Goal: Transaction & Acquisition: Download file/media

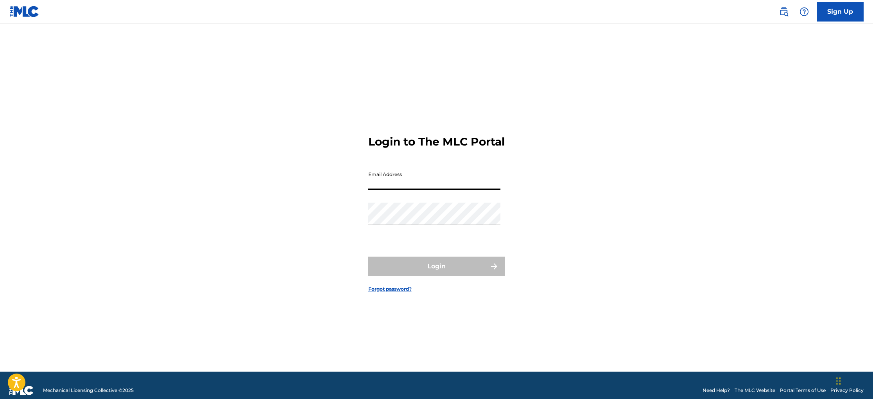
click at [395, 190] on input "Email Address" at bounding box center [434, 178] width 132 height 22
type input "[PERSON_NAME][EMAIL_ADDRESS][DOMAIN_NAME]"
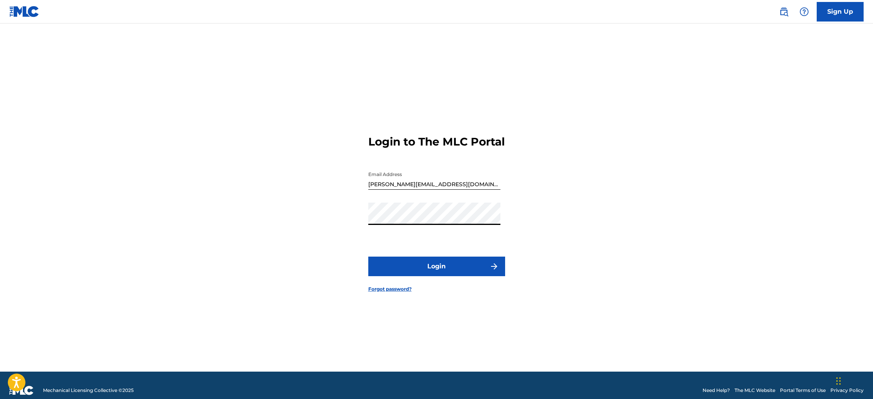
click at [441, 276] on button "Login" at bounding box center [436, 266] width 137 height 20
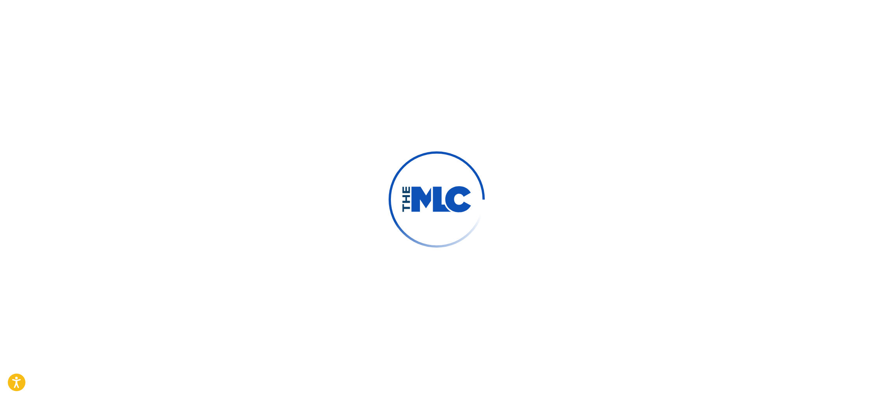
scroll to position [10, 0]
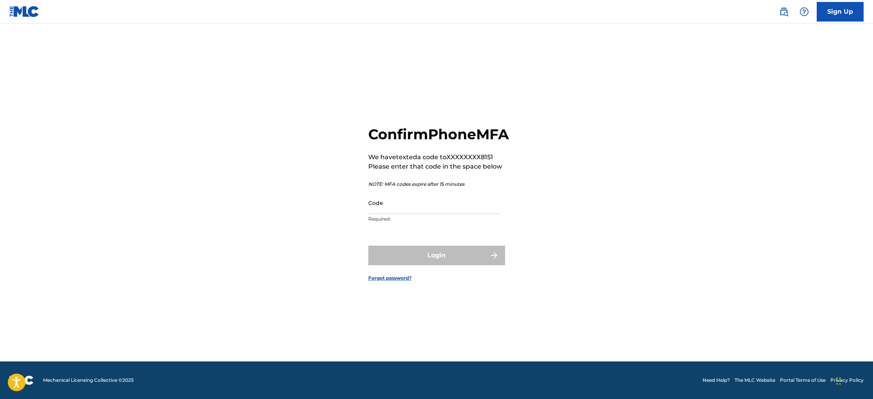
click at [406, 214] on input "Code" at bounding box center [434, 202] width 132 height 22
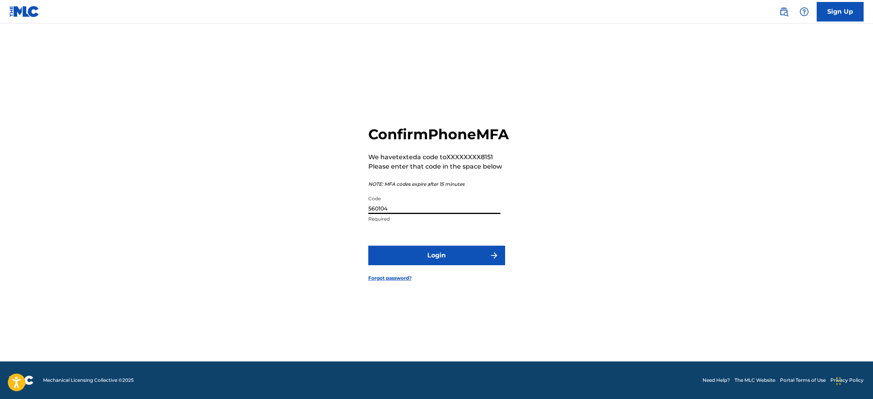
type input "560104"
click at [385, 265] on button "Login" at bounding box center [436, 255] width 137 height 20
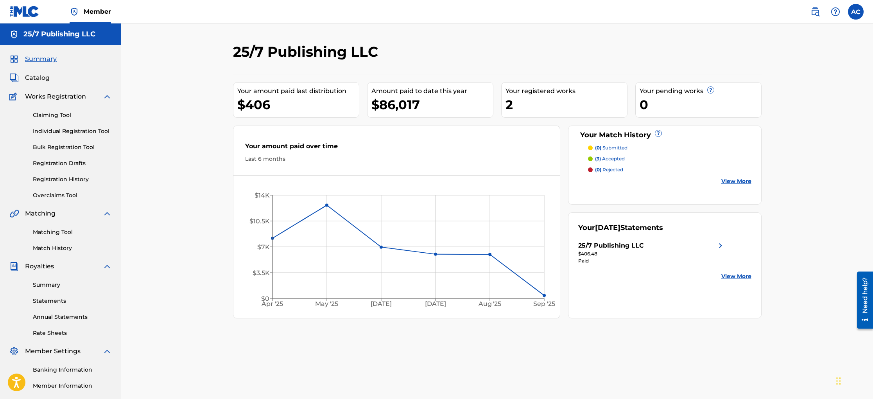
click at [48, 301] on link "Statements" at bounding box center [72, 301] width 79 height 8
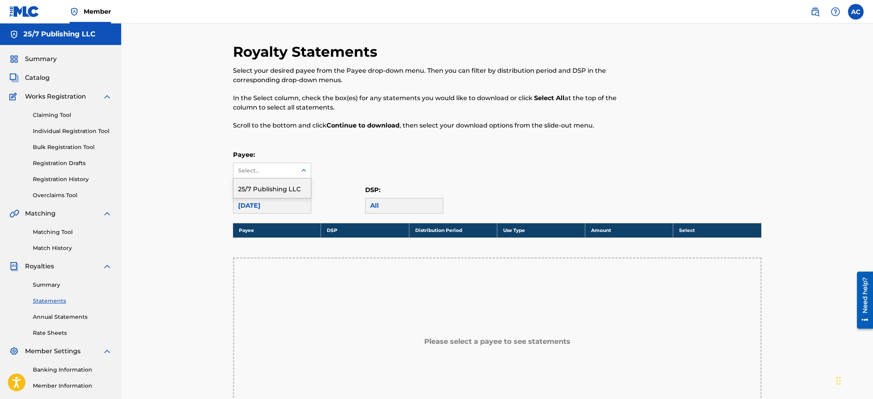
click at [276, 168] on div "Select..." at bounding box center [264, 170] width 53 height 8
click at [281, 189] on div "25/7 Publishing LLC" at bounding box center [271, 188] width 77 height 20
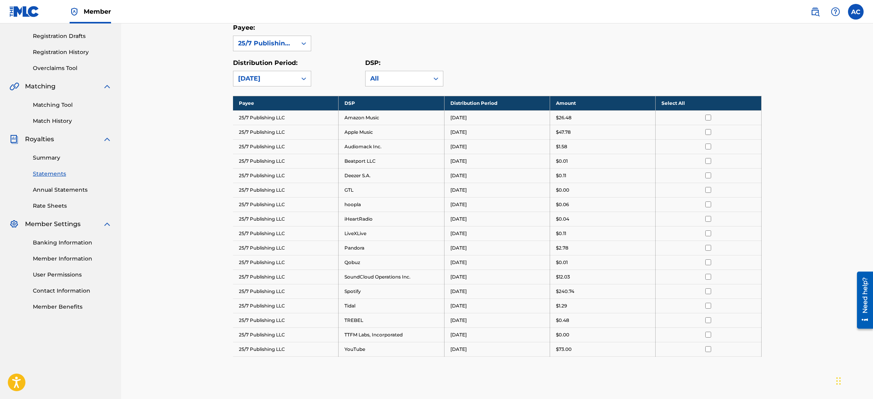
scroll to position [190, 0]
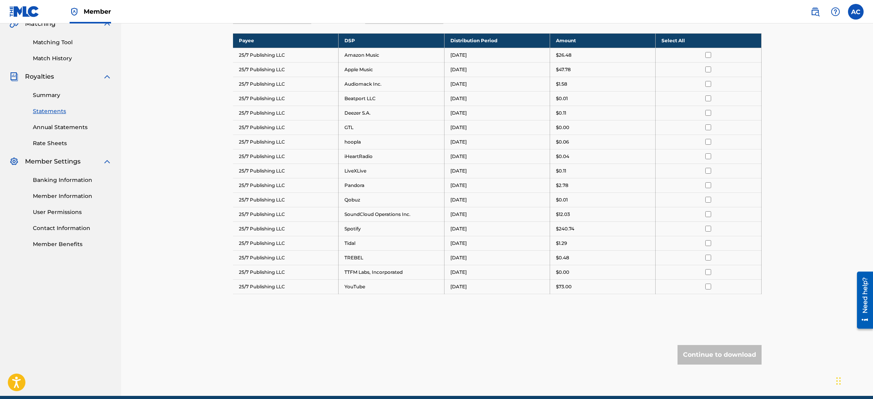
click at [685, 38] on th "Select All" at bounding box center [708, 40] width 106 height 14
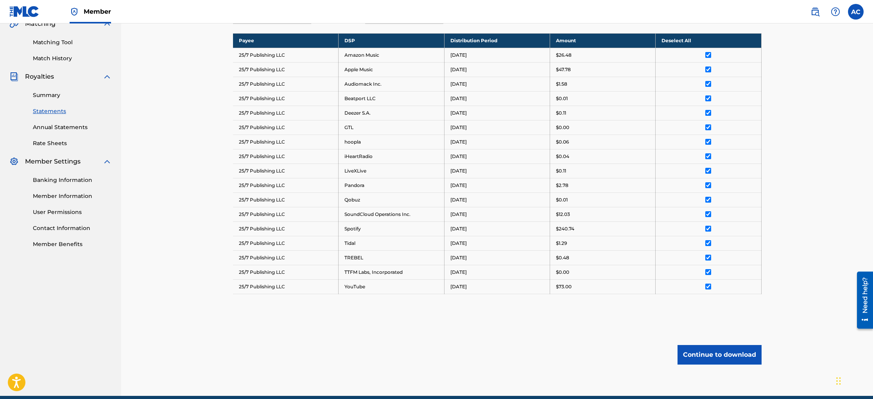
scroll to position [189, 0]
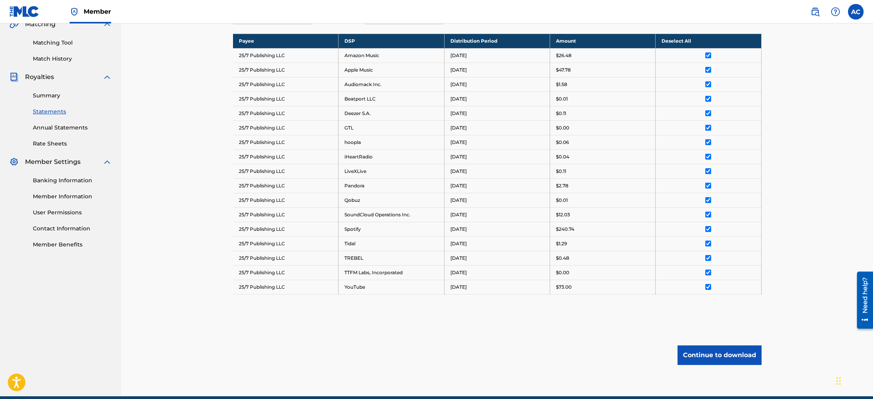
click at [706, 357] on button "Continue to download" at bounding box center [719, 355] width 84 height 20
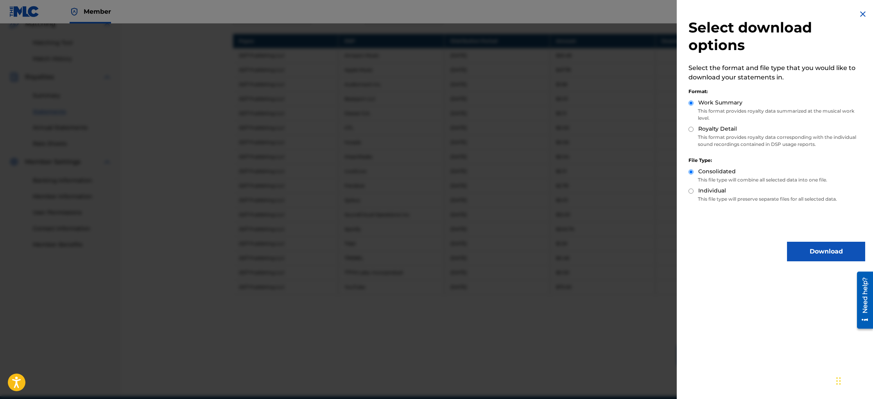
click at [812, 245] on button "Download" at bounding box center [826, 251] width 78 height 20
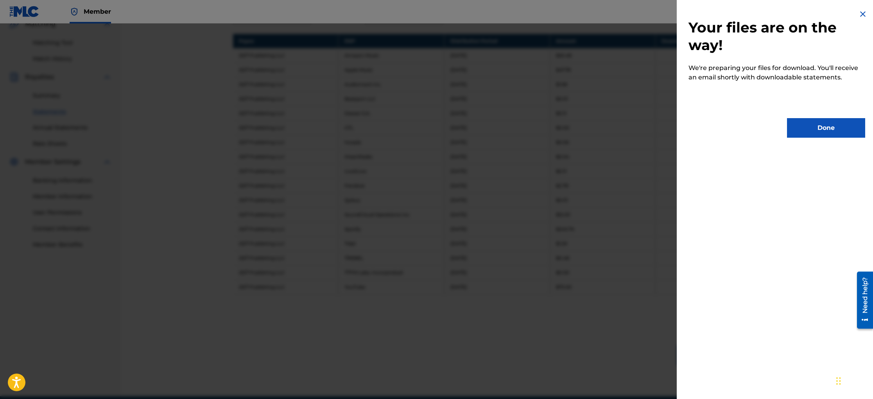
drag, startPoint x: 832, startPoint y: 115, endPoint x: 833, endPoint y: 119, distance: 4.0
click at [832, 115] on div "Your files are on the way! We're preparing your files for download. You'll rece…" at bounding box center [776, 73] width 200 height 147
click at [833, 129] on button "Done" at bounding box center [826, 128] width 78 height 20
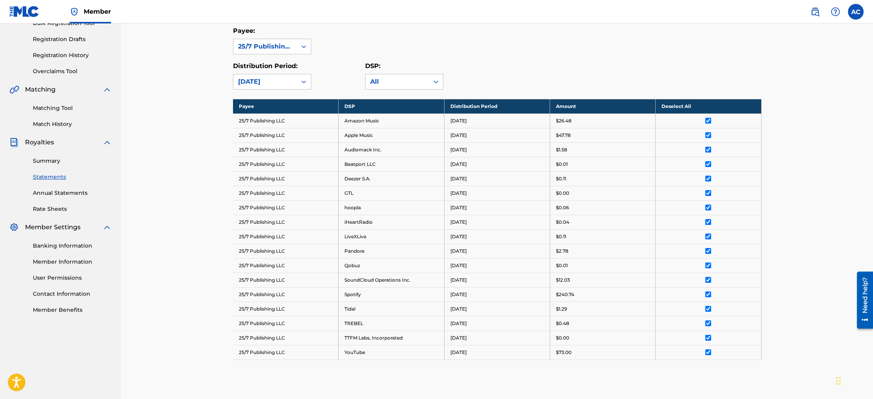
scroll to position [123, 0]
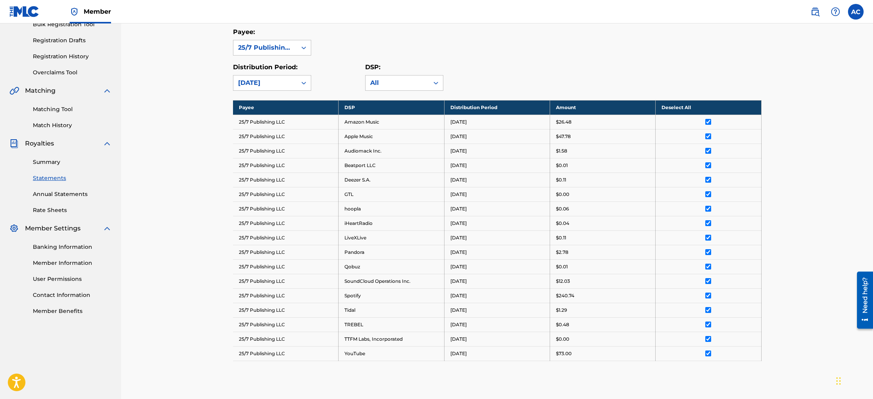
click at [676, 110] on th "Deselect All" at bounding box center [708, 107] width 106 height 14
click at [258, 83] on div "[DATE]" at bounding box center [265, 82] width 54 height 9
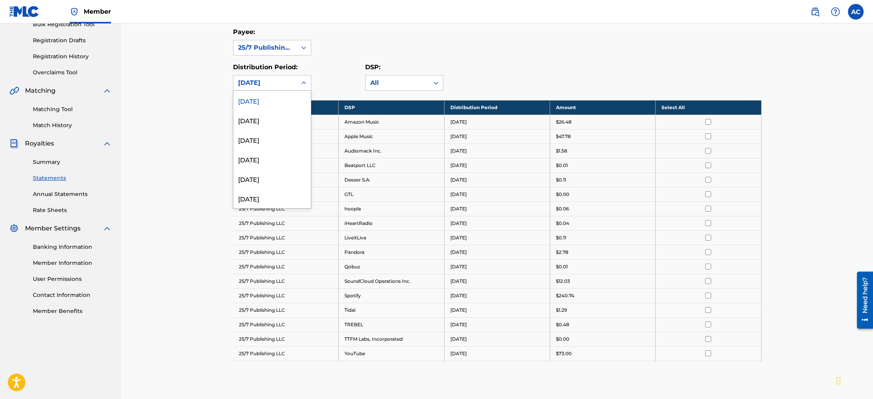
scroll to position [15, 0]
click at [268, 106] on div "[DATE]" at bounding box center [271, 105] width 77 height 20
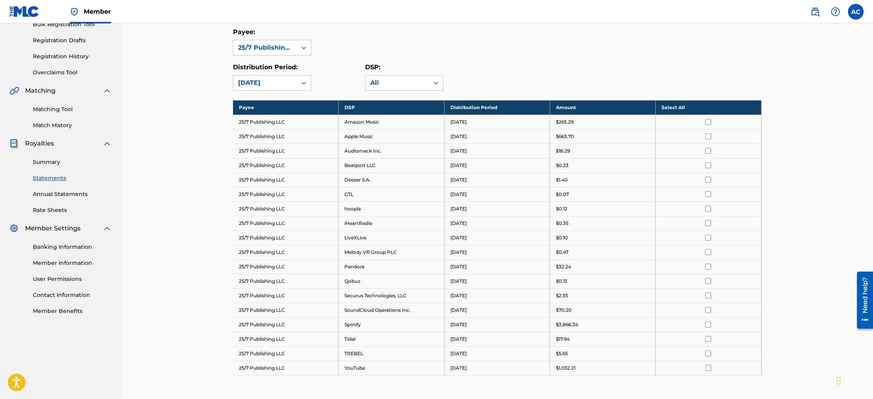
click at [43, 164] on link "Summary" at bounding box center [72, 162] width 79 height 8
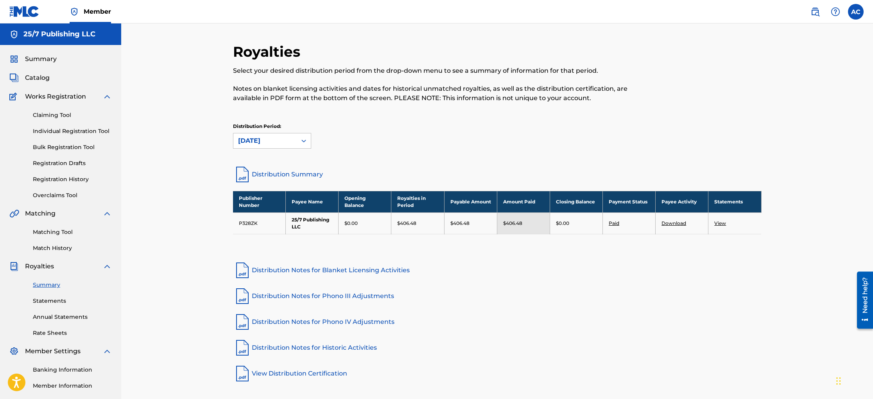
click at [37, 81] on span "Catalog" at bounding box center [37, 77] width 25 height 9
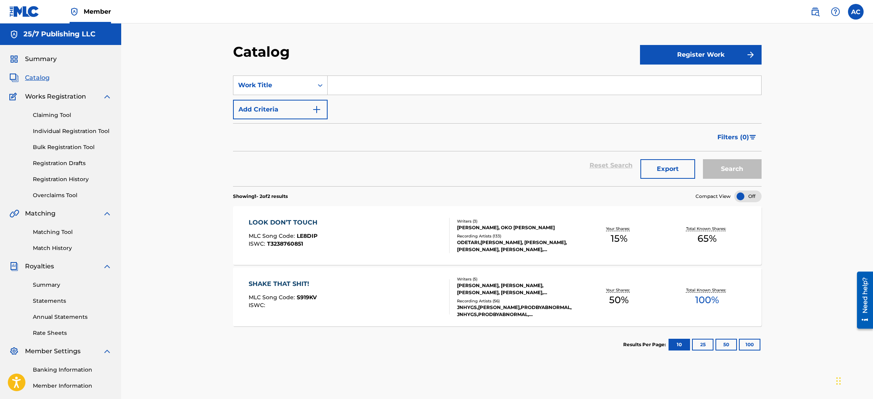
click at [356, 88] on input "Search Form" at bounding box center [543, 85] width 433 height 19
click at [182, 135] on div "Catalog Register Work SearchWithCriteria6048e216-07af-4b0c-9fac-f5f4d3ee515f Wo…" at bounding box center [496, 235] width 751 height 424
click at [50, 286] on link "Summary" at bounding box center [72, 285] width 79 height 8
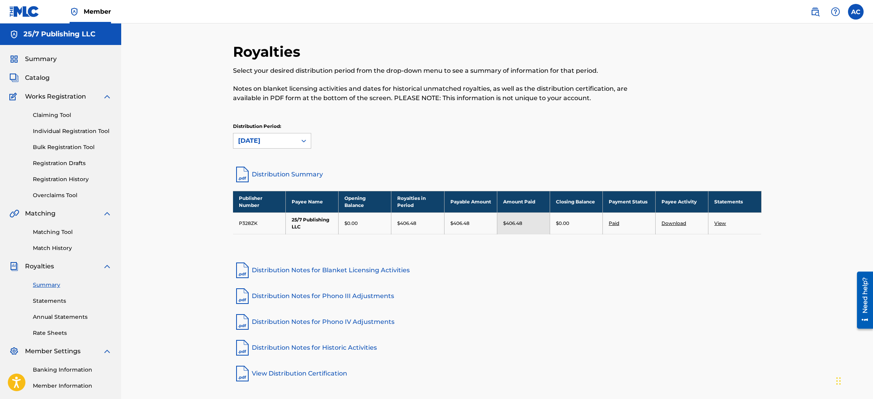
click at [34, 62] on span "Summary" at bounding box center [41, 58] width 32 height 9
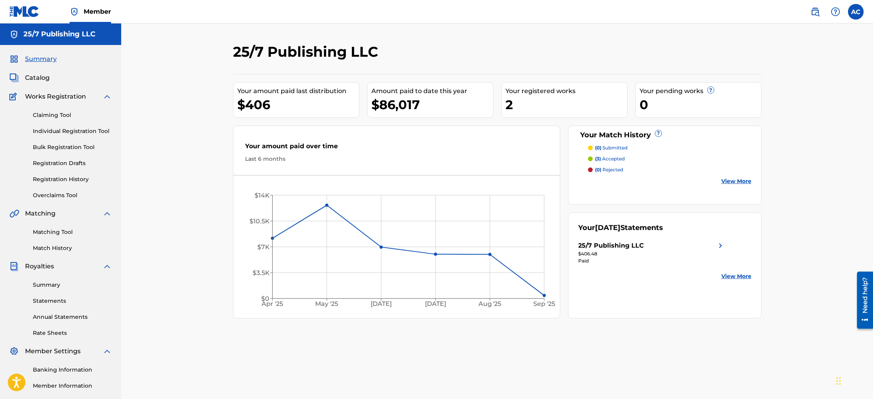
click at [290, 147] on div "Your amount paid over time" at bounding box center [396, 147] width 303 height 13
click at [45, 305] on div "Summary Statements Annual Statements Rate Sheets" at bounding box center [60, 304] width 102 height 66
click at [45, 298] on link "Statements" at bounding box center [72, 301] width 79 height 8
